Goal: Transaction & Acquisition: Subscribe to service/newsletter

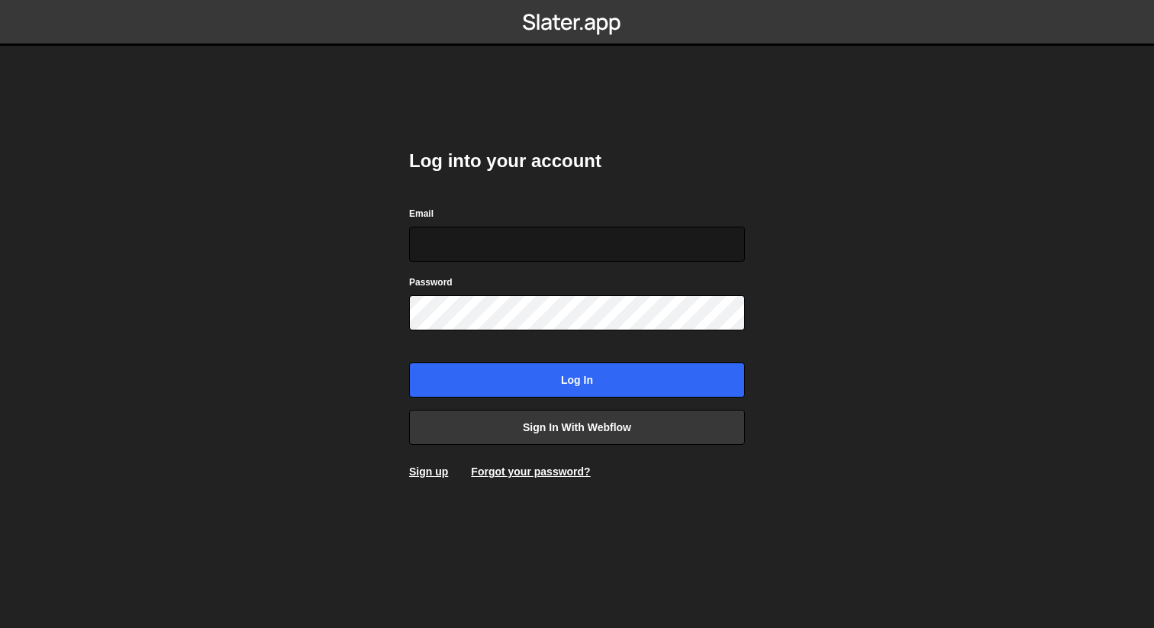
click at [505, 256] on input "Email" at bounding box center [577, 244] width 336 height 35
click at [769, 197] on body "Log into your account Email Password Log in Sign in with Webflow Sign up Forgot…" at bounding box center [577, 314] width 1154 height 628
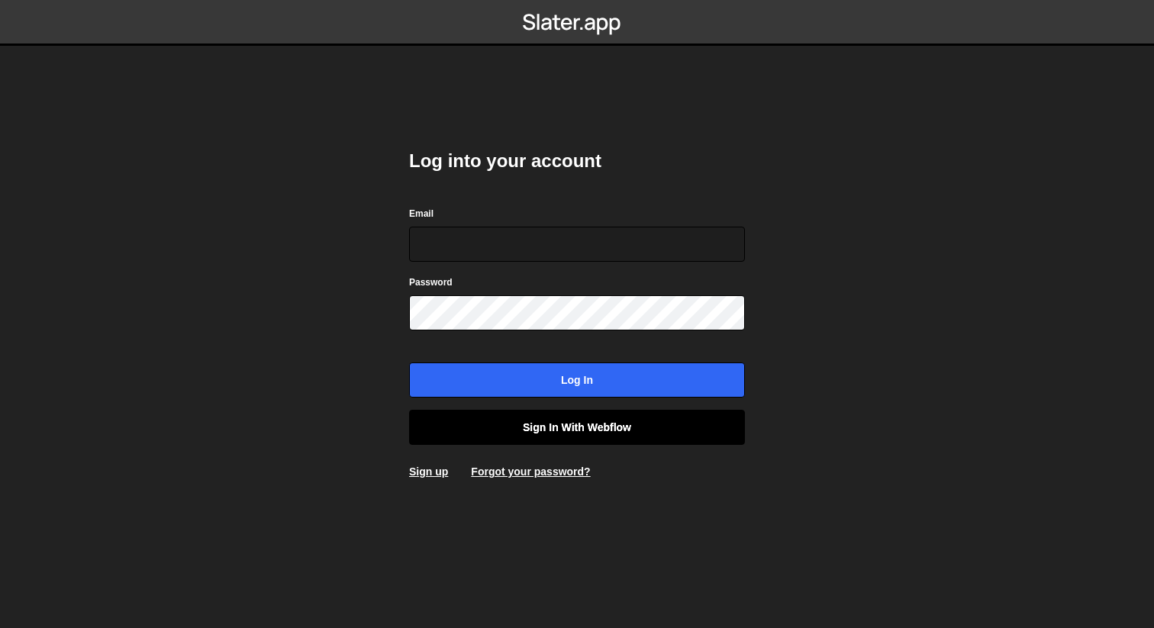
click at [603, 417] on link "Sign in with Webflow" at bounding box center [577, 427] width 336 height 35
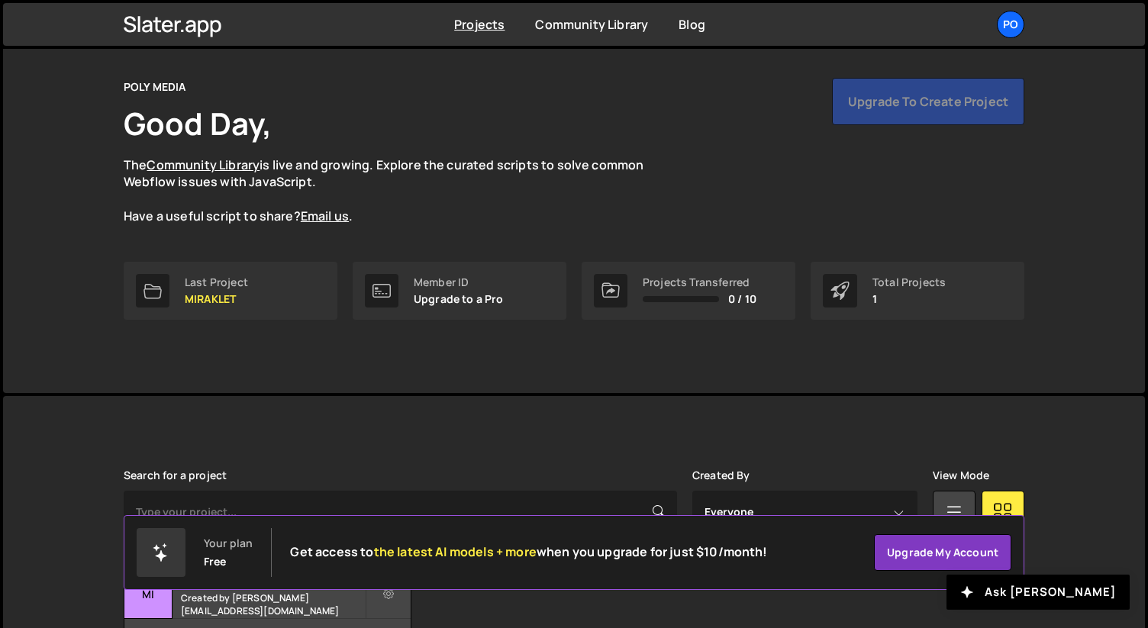
scroll to position [157, 0]
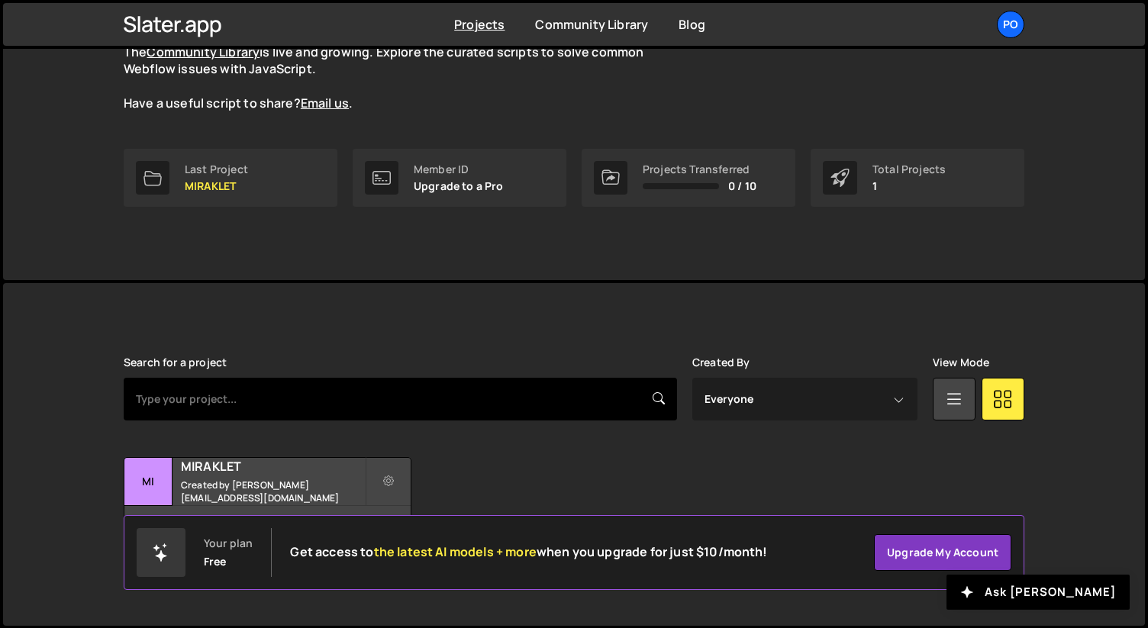
click at [487, 389] on input "text" at bounding box center [400, 399] width 553 height 43
click at [472, 405] on input "text" at bounding box center [400, 399] width 553 height 43
type input "virkplan"
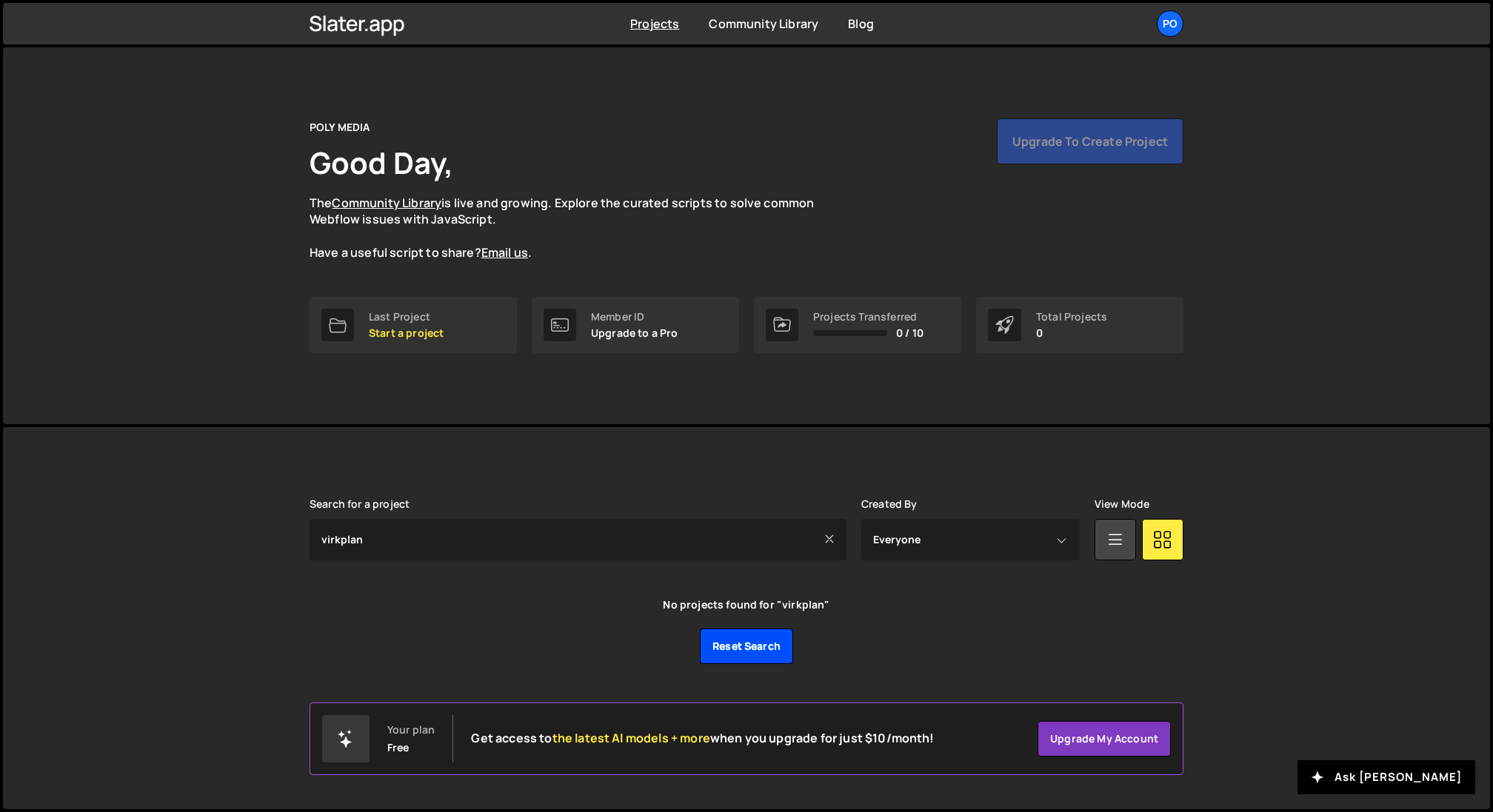
click at [769, 608] on link "Reset search" at bounding box center [746, 646] width 93 height 36
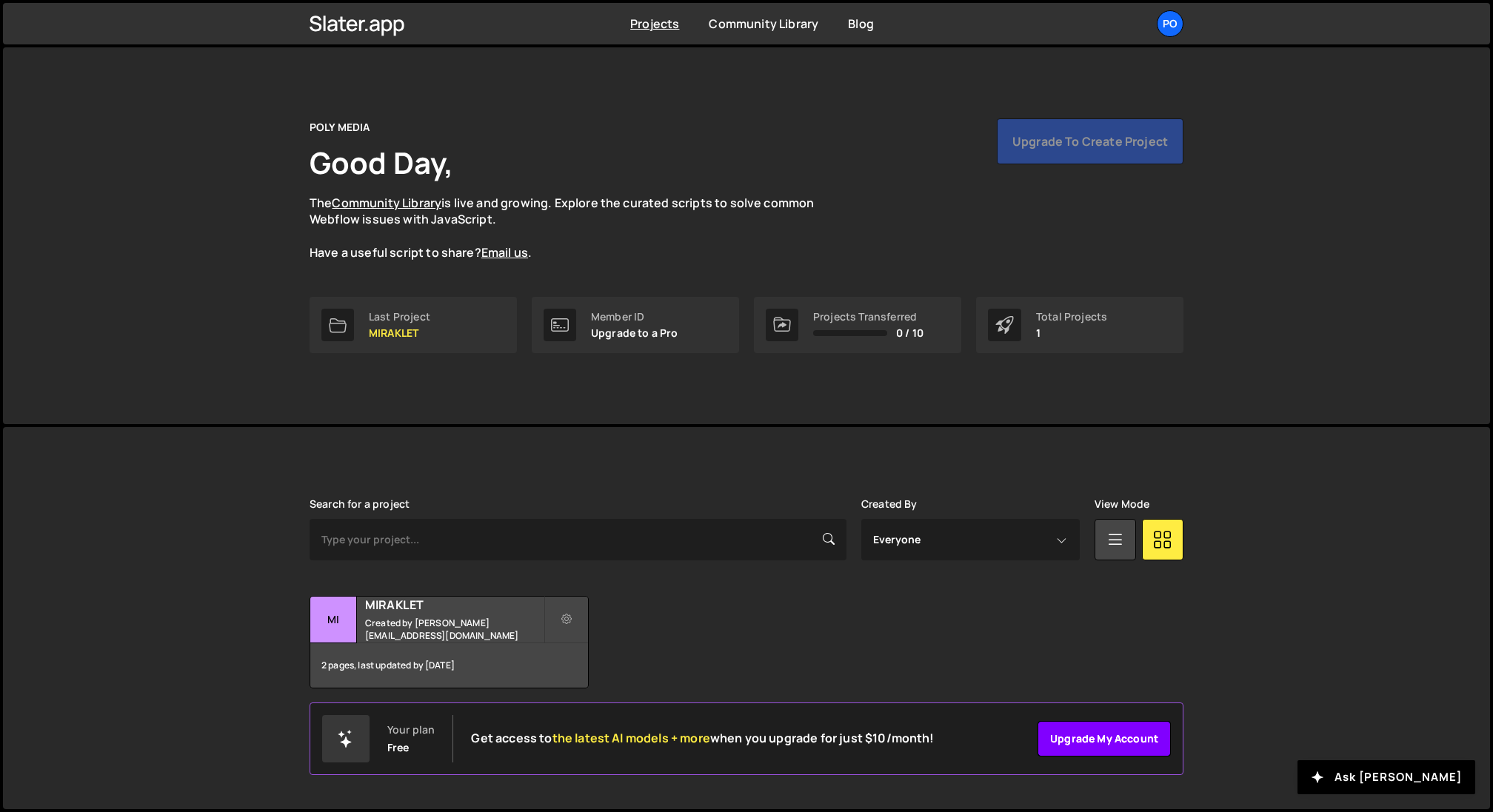
click at [1109, 741] on link "Upgrade my account" at bounding box center [1103, 738] width 133 height 36
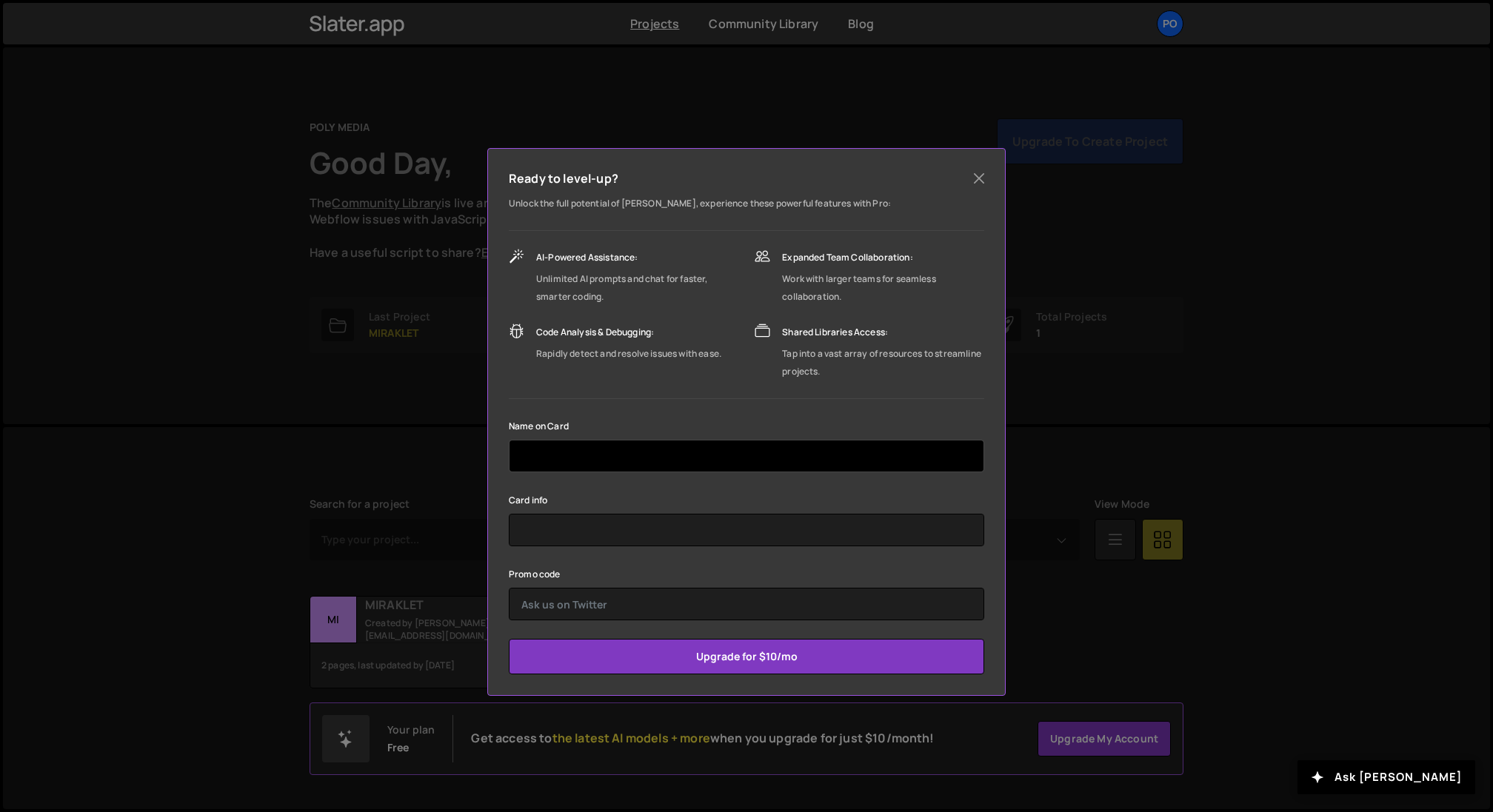
click at [634, 445] on input "text" at bounding box center [746, 456] width 475 height 33
click at [683, 401] on div "Unlock the full potential of Slater, experience these powerful features with Pr…" at bounding box center [746, 435] width 475 height 480
click at [980, 181] on button "Close" at bounding box center [979, 178] width 22 height 22
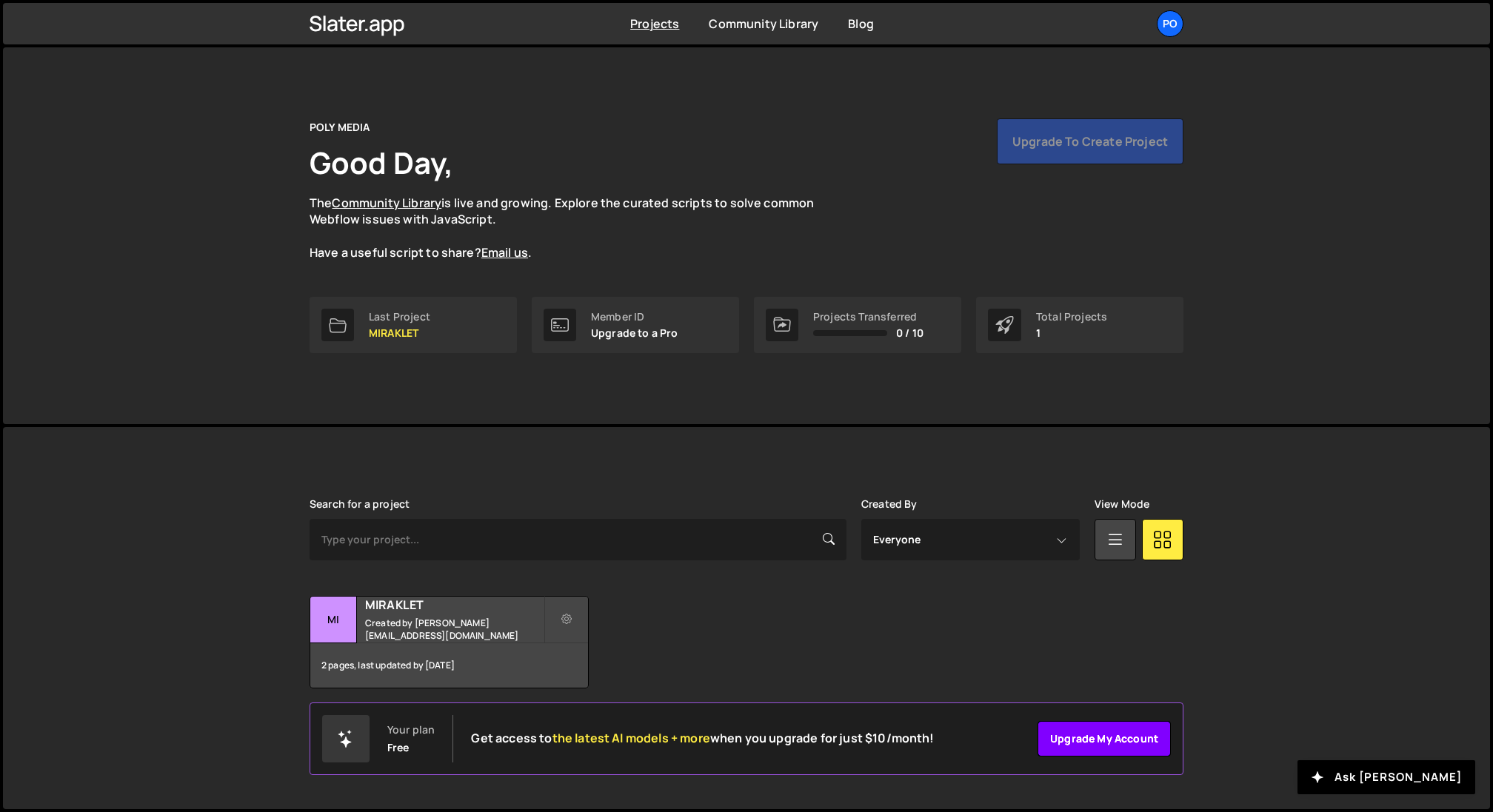
click at [1130, 731] on link "Upgrade my account" at bounding box center [1103, 738] width 133 height 36
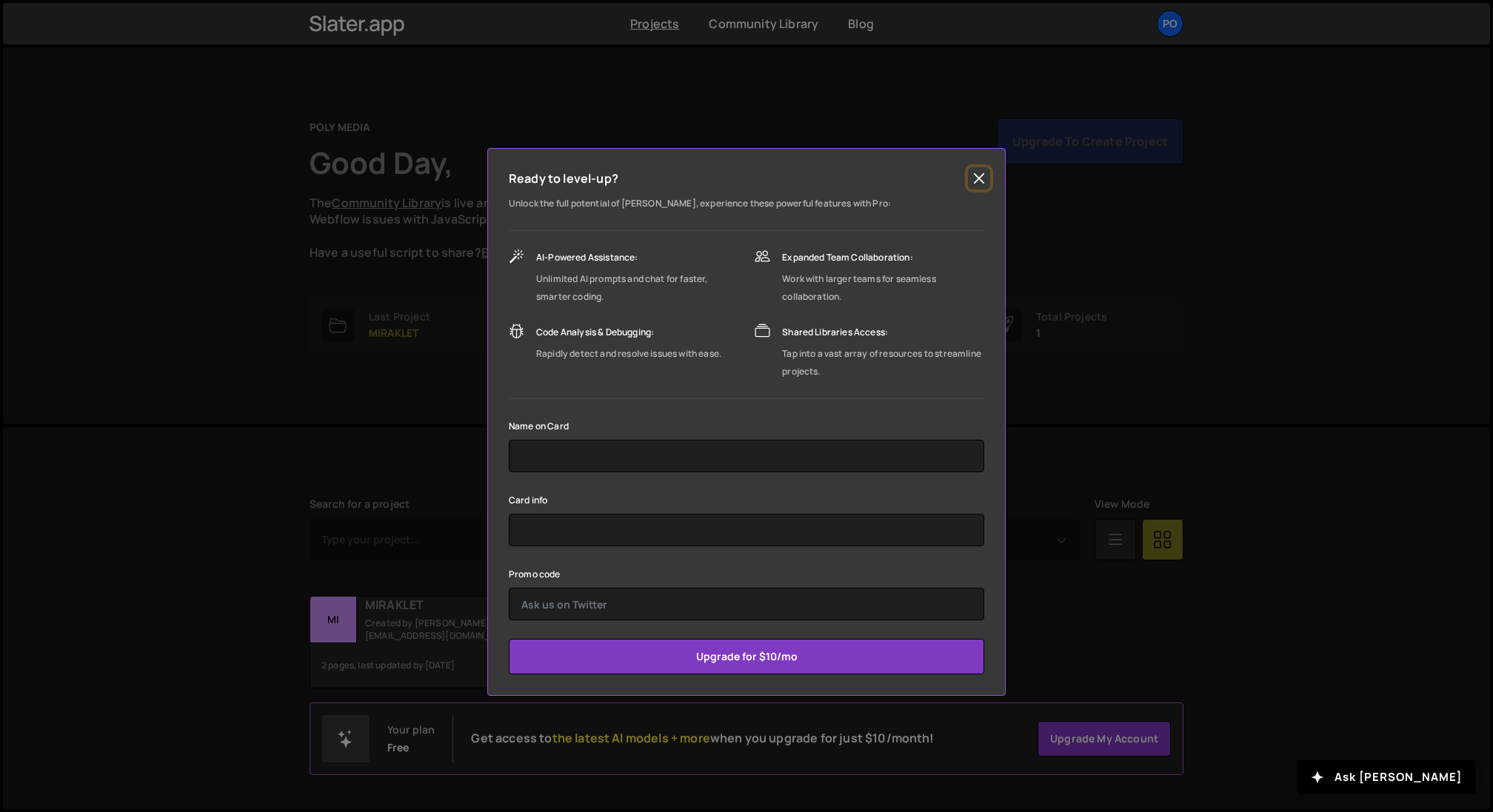
click at [975, 177] on button "Close" at bounding box center [979, 178] width 22 height 22
